Goal: Use online tool/utility: Utilize a website feature to perform a specific function

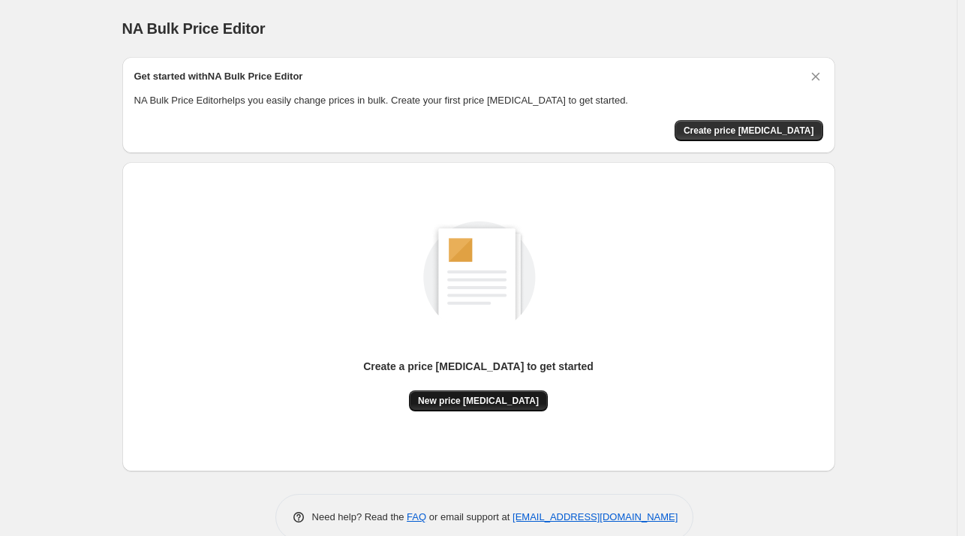
click at [496, 397] on span "New price [MEDICAL_DATA]" at bounding box center [478, 401] width 121 height 12
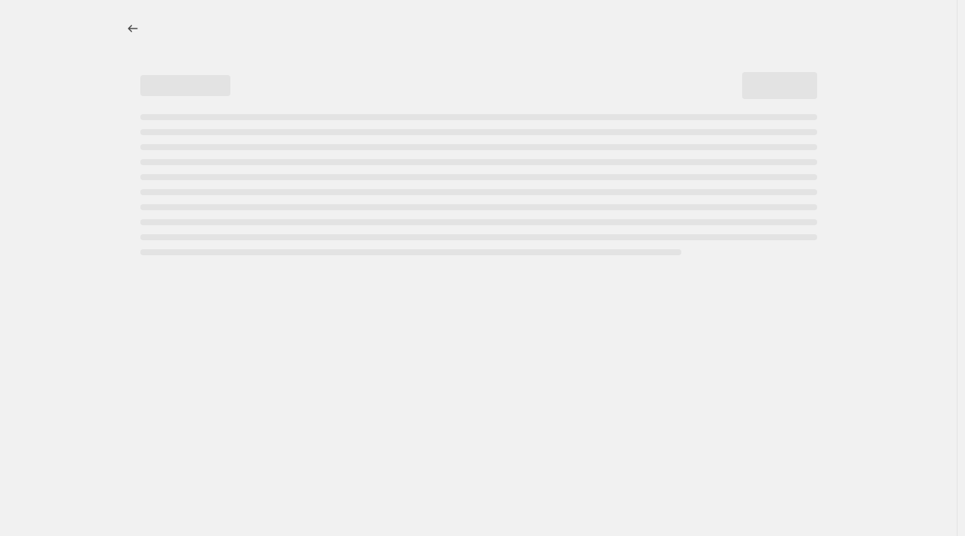
select select "percentage"
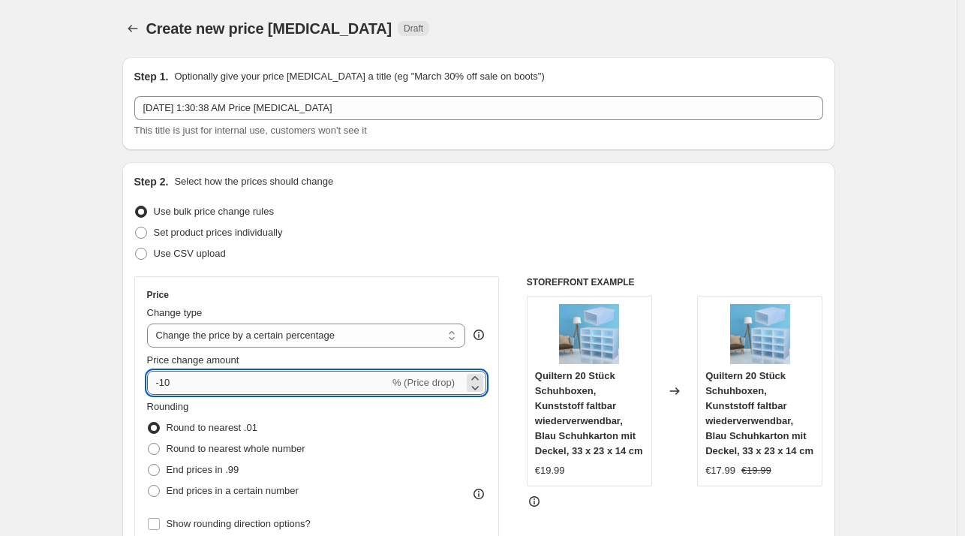
click at [301, 388] on input "-10" at bounding box center [268, 383] width 242 height 24
type input "-1"
type input "-29"
click at [235, 472] on span "End prices in .99" at bounding box center [203, 469] width 73 height 11
click at [149, 464] on input "End prices in .99" at bounding box center [148, 464] width 1 height 1
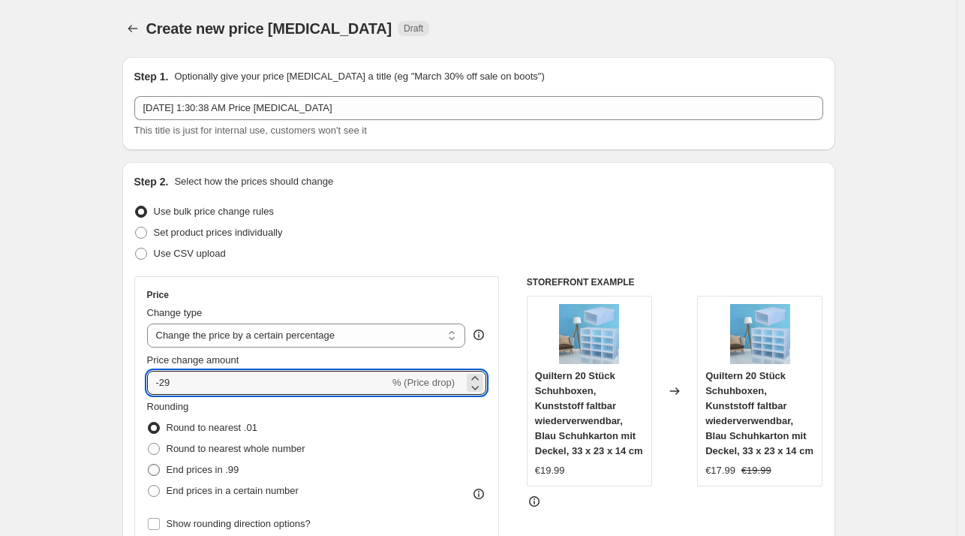
radio input "true"
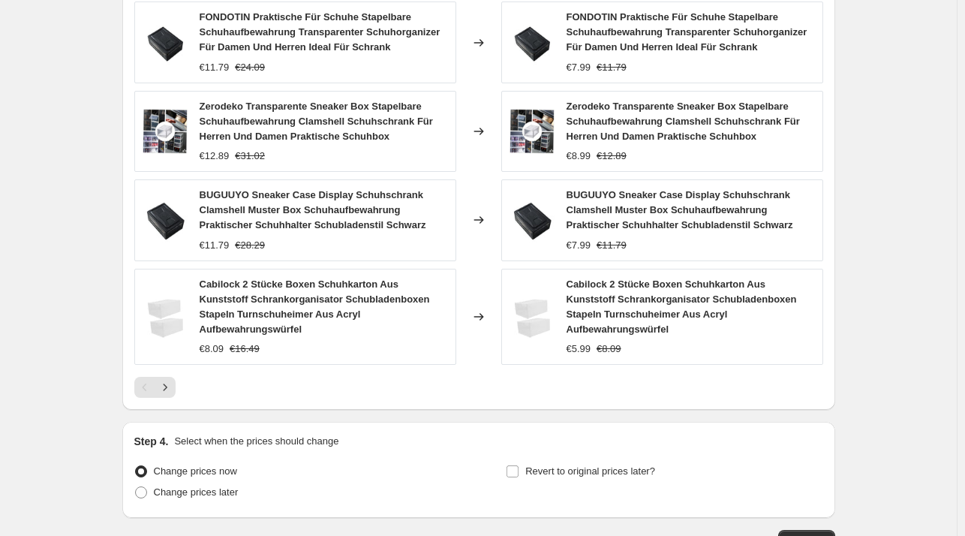
scroll to position [1062, 0]
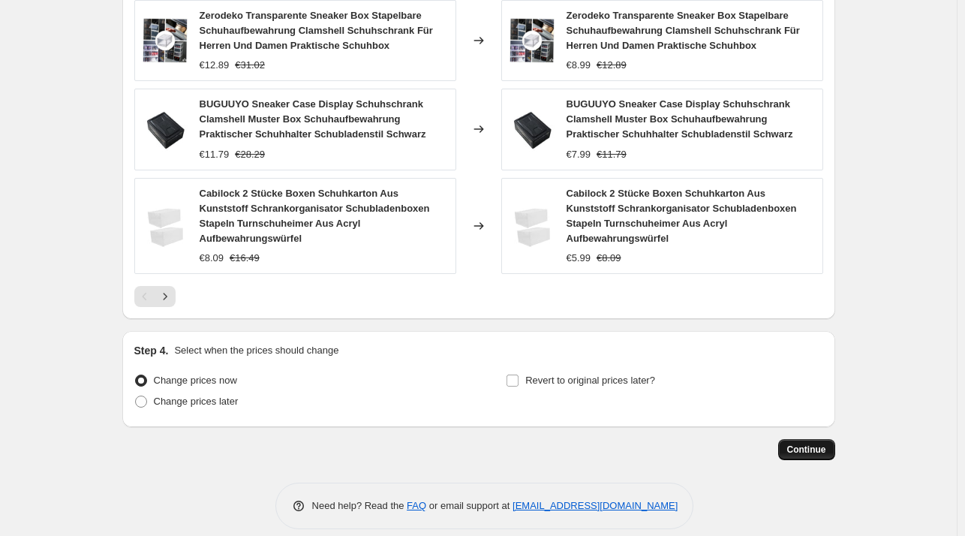
click at [819, 443] on span "Continue" at bounding box center [806, 449] width 39 height 12
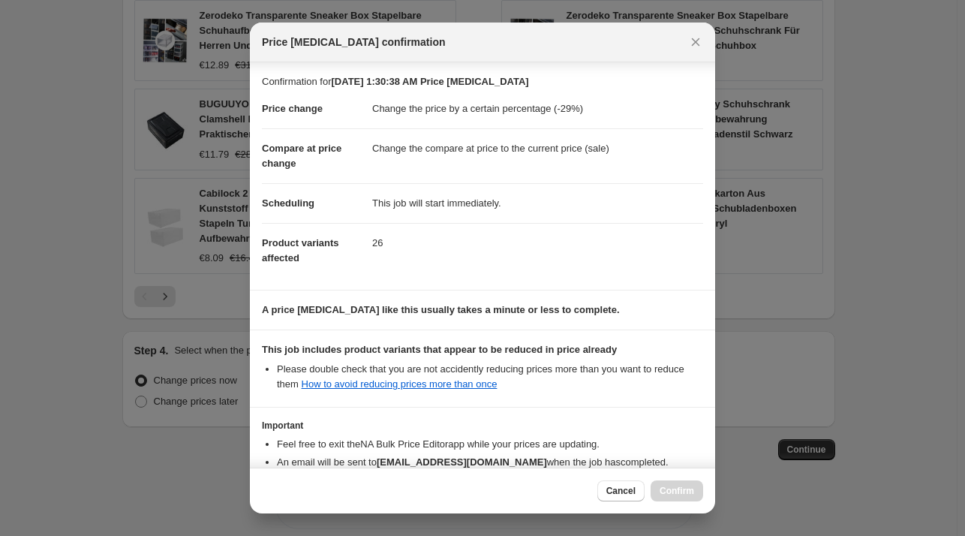
scroll to position [95, 0]
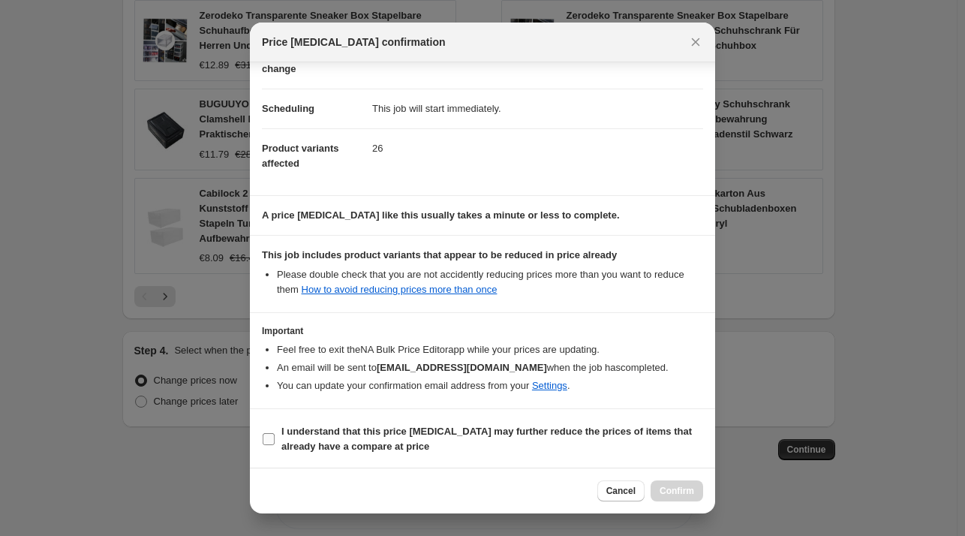
click at [324, 430] on b "I understand that this price [MEDICAL_DATA] may further reduce the prices of it…" at bounding box center [486, 438] width 410 height 26
click at [275, 433] on input "I understand that this price [MEDICAL_DATA] may further reduce the prices of it…" at bounding box center [269, 439] width 12 height 12
checkbox input "true"
click at [674, 487] on span "Confirm" at bounding box center [676, 491] width 35 height 12
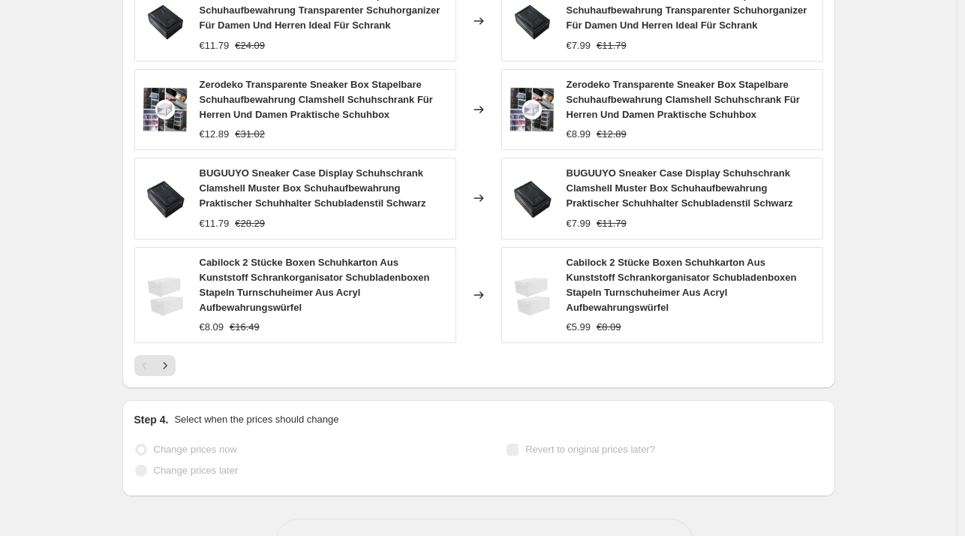
scroll to position [1101, 0]
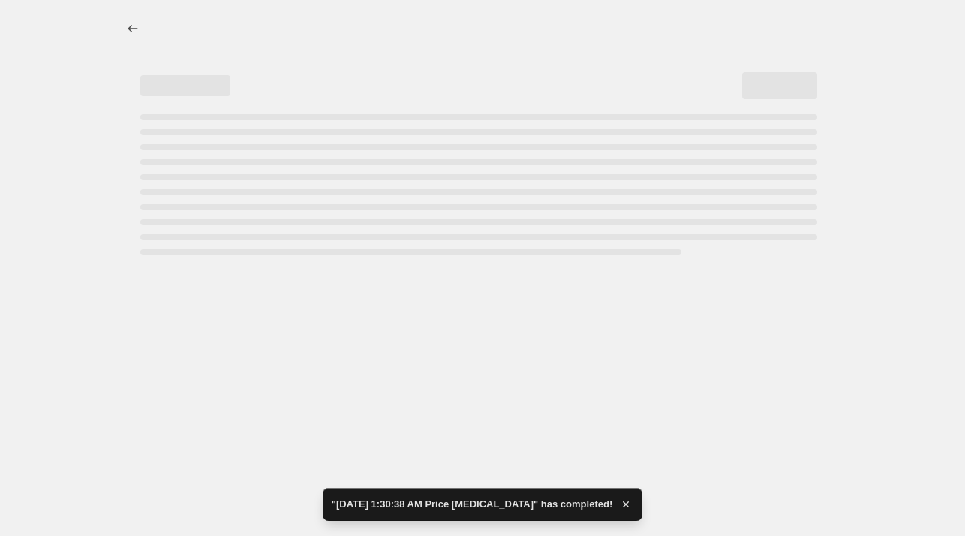
select select "percentage"
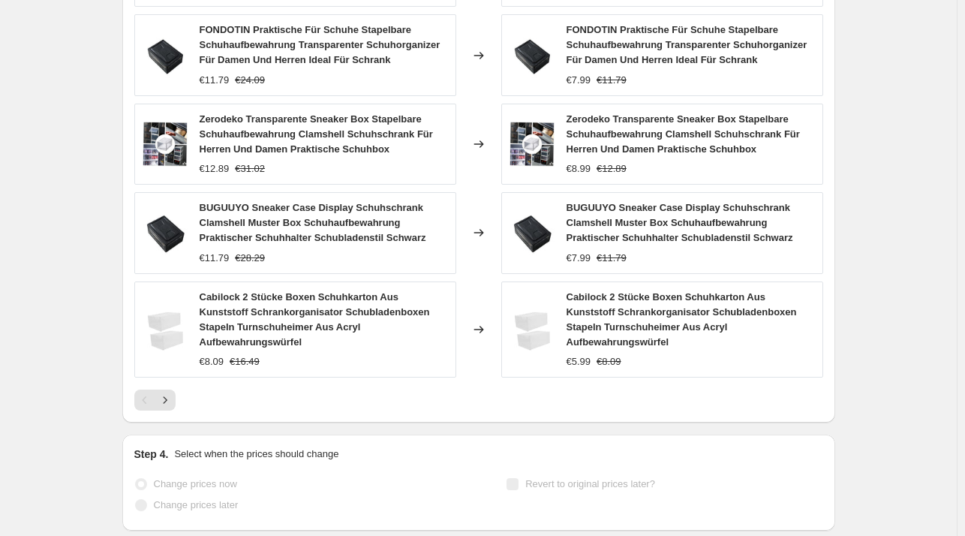
scroll to position [0, 0]
